Goal: Navigation & Orientation: Find specific page/section

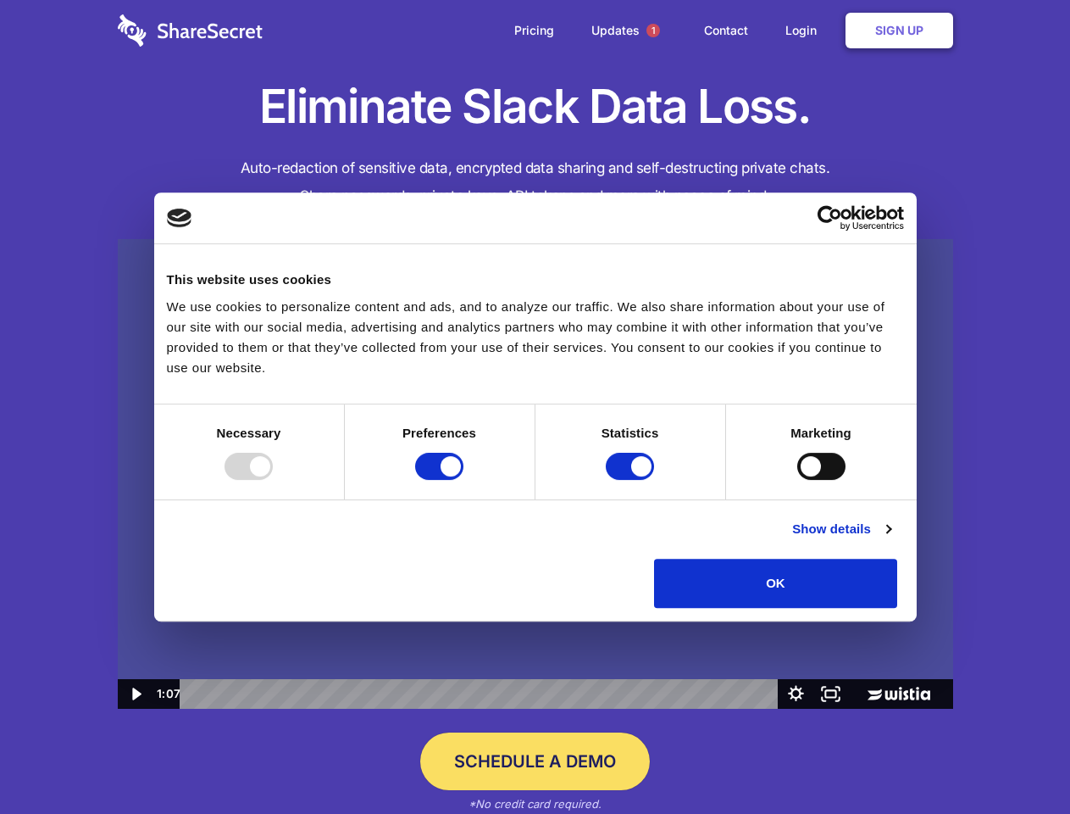
click at [535, 407] on img at bounding box center [536, 474] width 836 height 470
click at [273, 480] on div at bounding box center [249, 466] width 48 height 27
click at [464, 480] on input "Preferences" at bounding box center [439, 466] width 48 height 27
checkbox input "false"
click at [632, 480] on input "Statistics" at bounding box center [630, 466] width 48 height 27
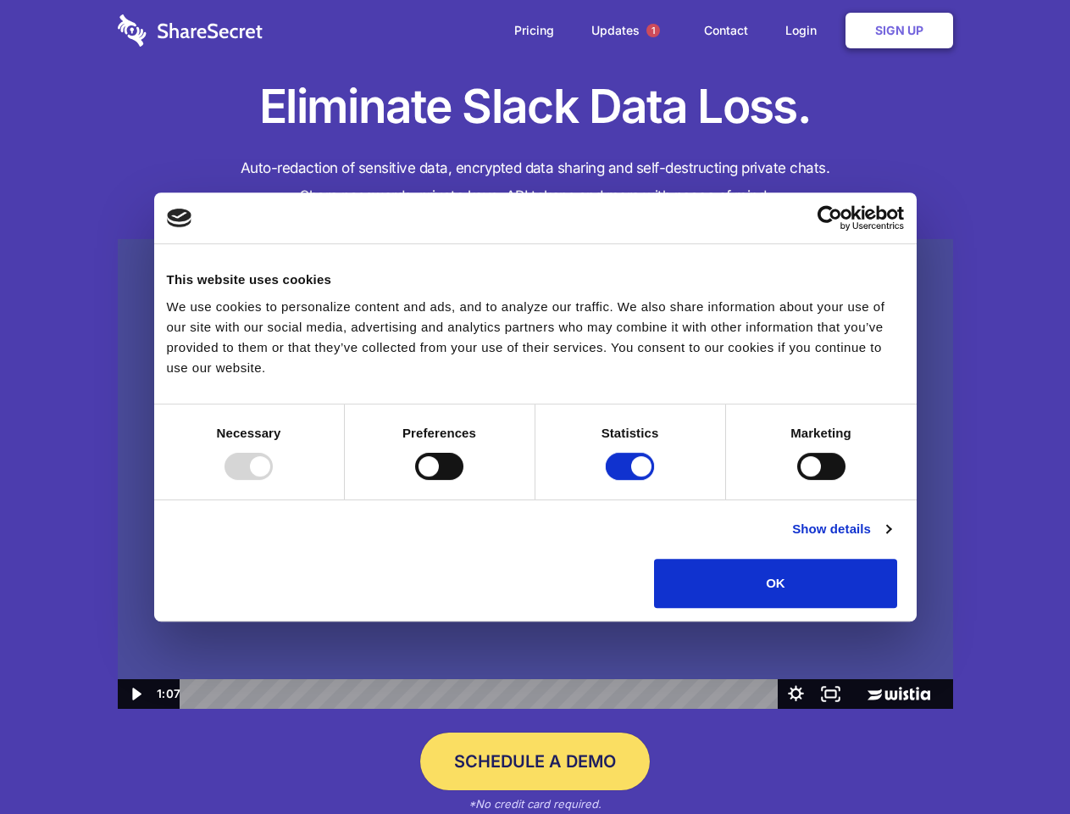
checkbox input "false"
click at [798, 480] on input "Marketing" at bounding box center [822, 466] width 48 height 27
checkbox input "true"
click at [891, 539] on link "Show details" at bounding box center [841, 529] width 98 height 20
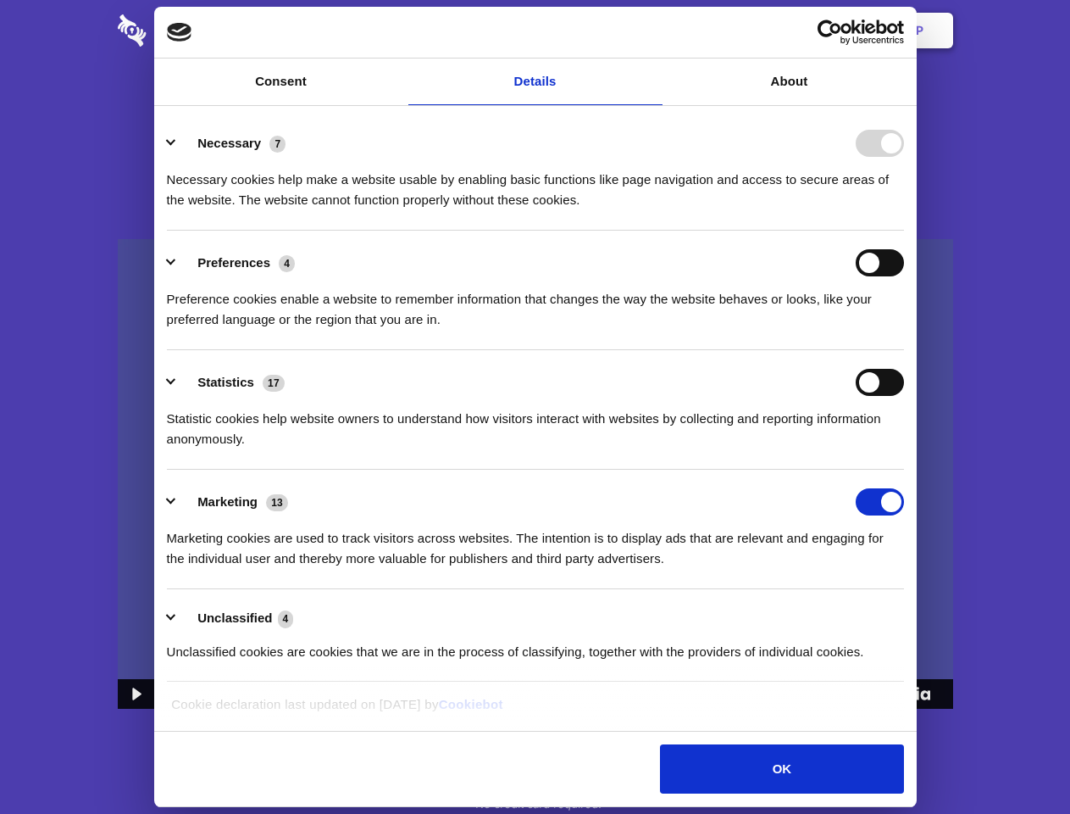
click at [904, 330] on div "Preferences 4 Preference cookies enable a website to remember information that …" at bounding box center [535, 289] width 737 height 81
click at [653, 31] on span "1" at bounding box center [654, 31] width 14 height 14
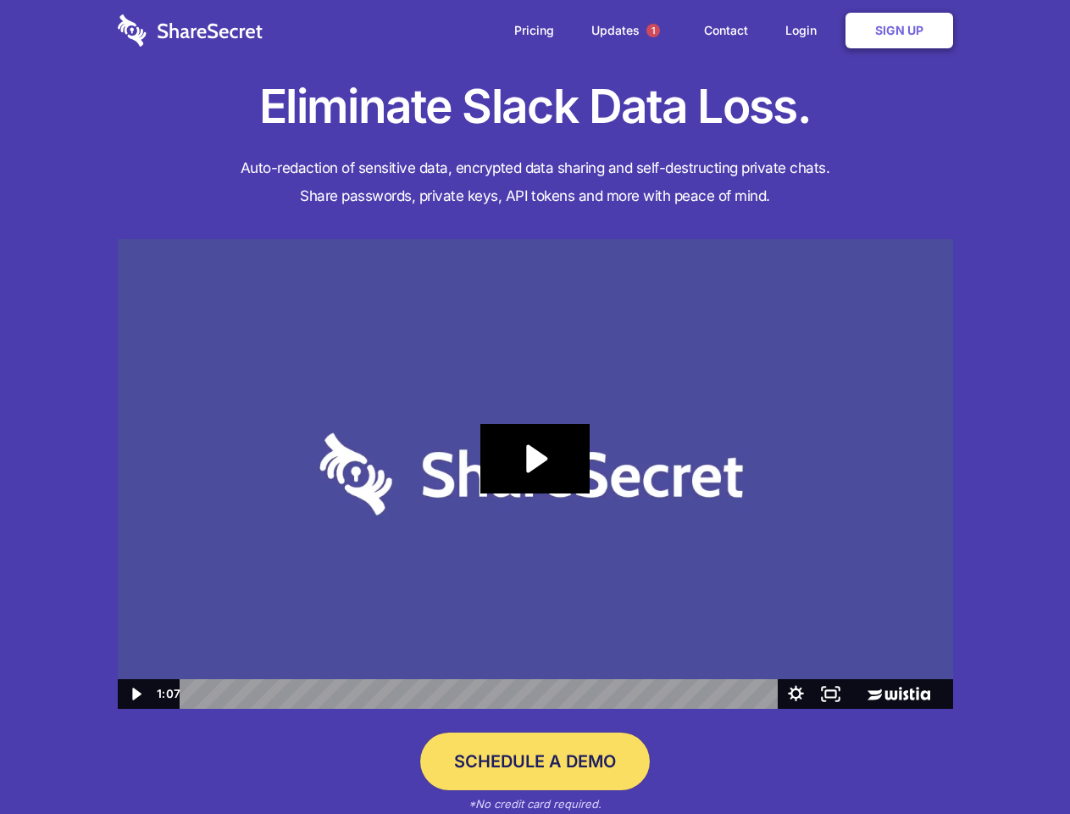
click at [536, 474] on icon "Play Video: Sharesecret Slack Extension" at bounding box center [535, 459] width 108 height 70
